Goal: Check status: Check status

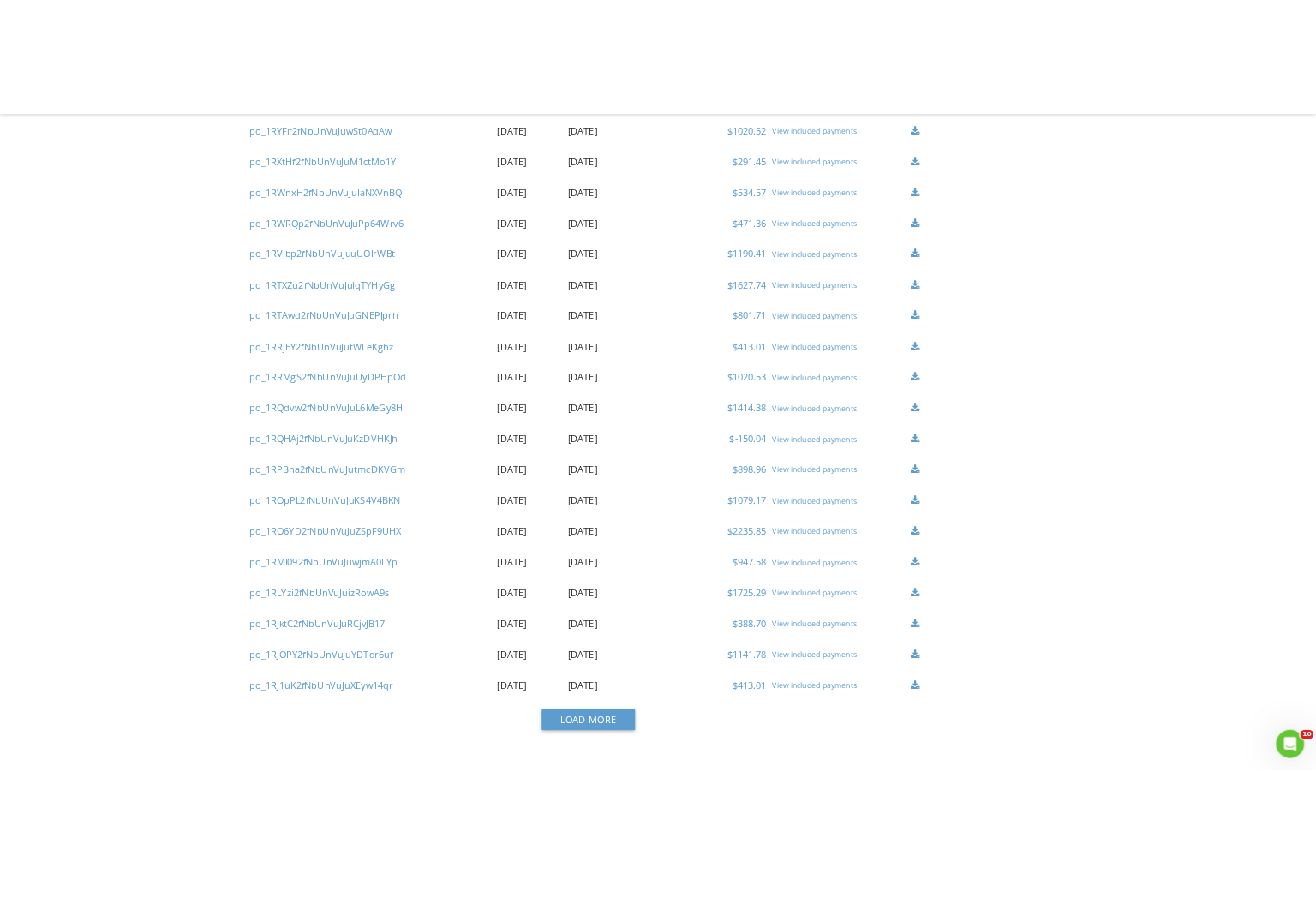
scroll to position [1644, 0]
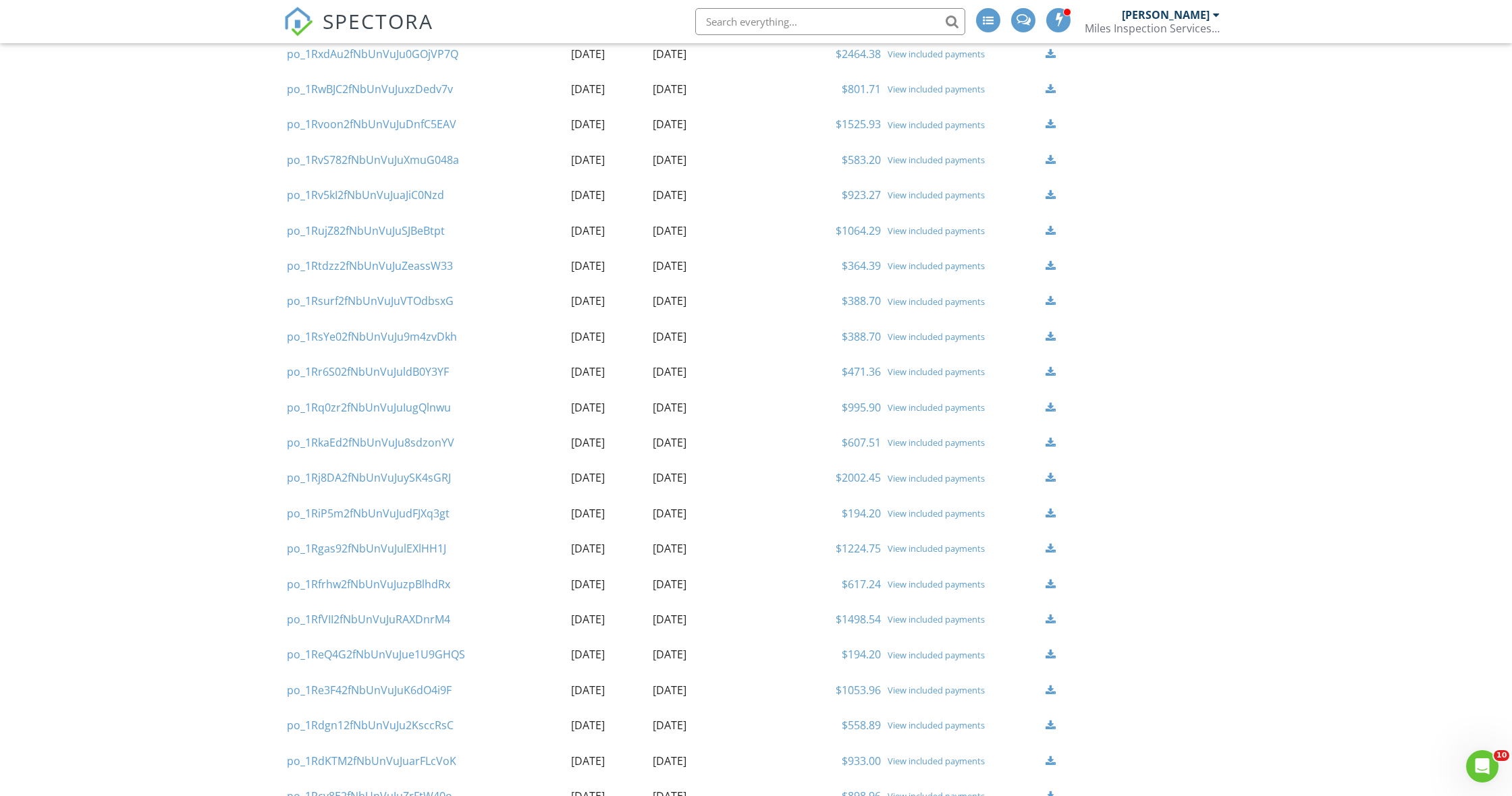
scroll to position [313, 0]
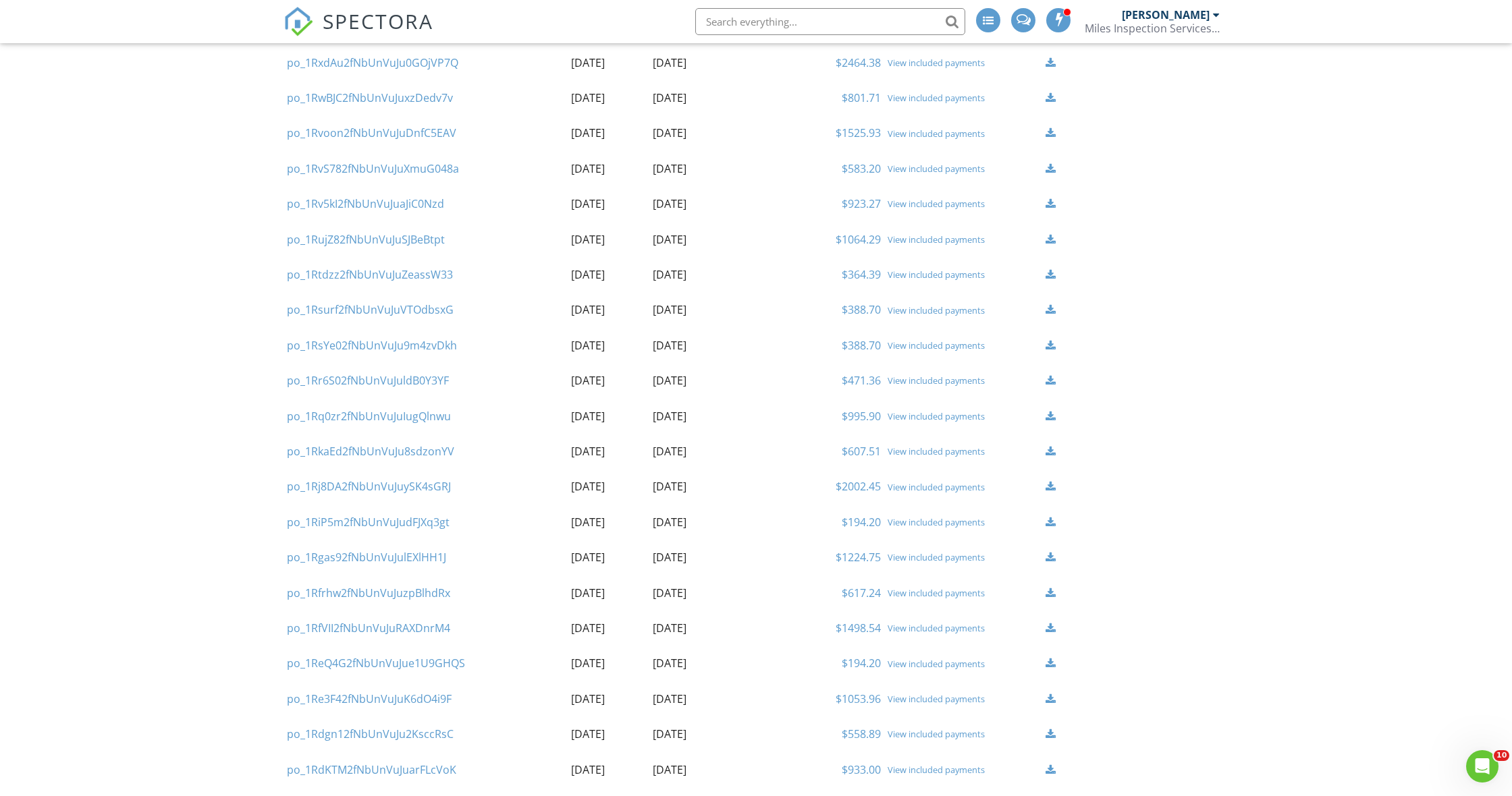
click at [907, 411] on div "View included payments" at bounding box center [963, 416] width 152 height 11
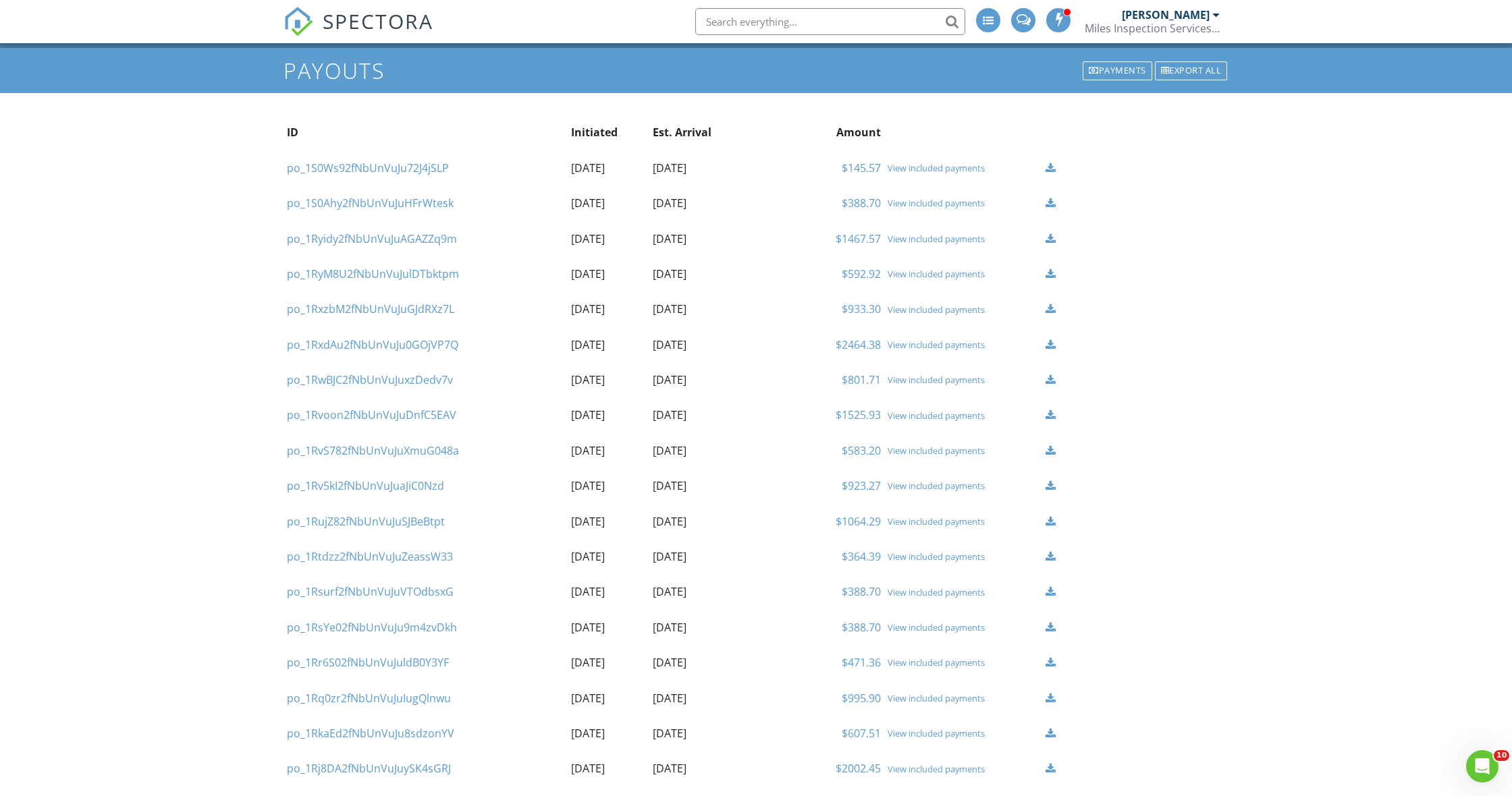
scroll to position [27, 0]
